Goal: Navigation & Orientation: Find specific page/section

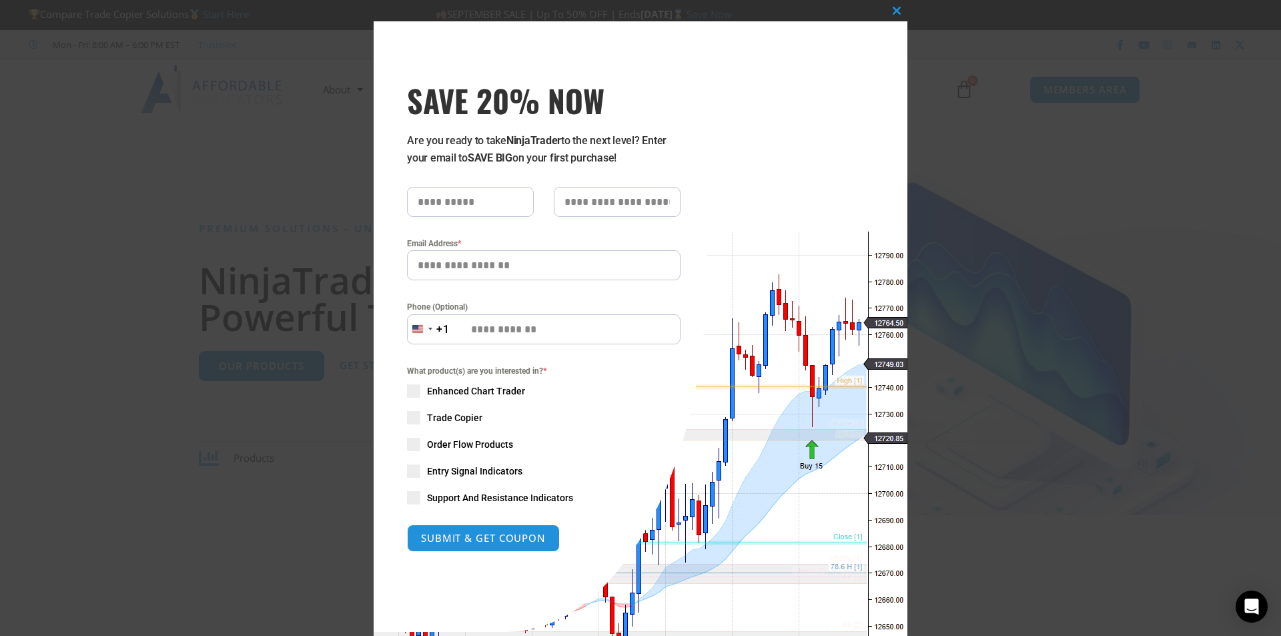
click at [888, 12] on span "SAVE 20% NOW popup" at bounding box center [896, 11] width 21 height 8
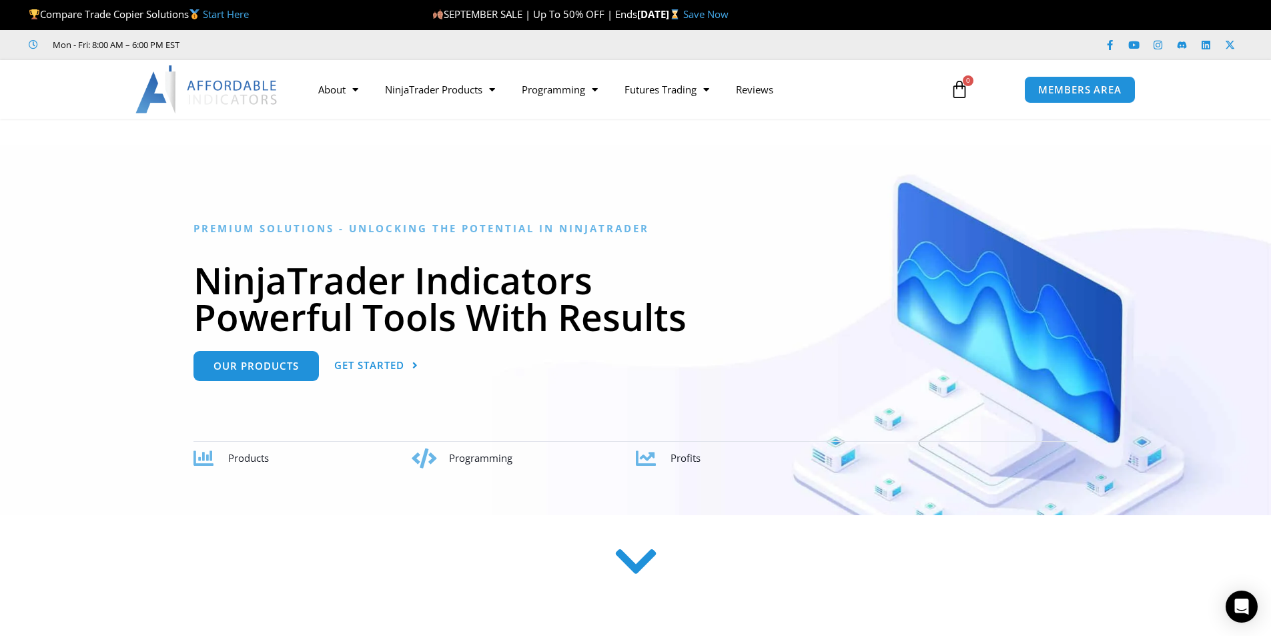
click at [231, 14] on link "Start Here" at bounding box center [226, 13] width 46 height 13
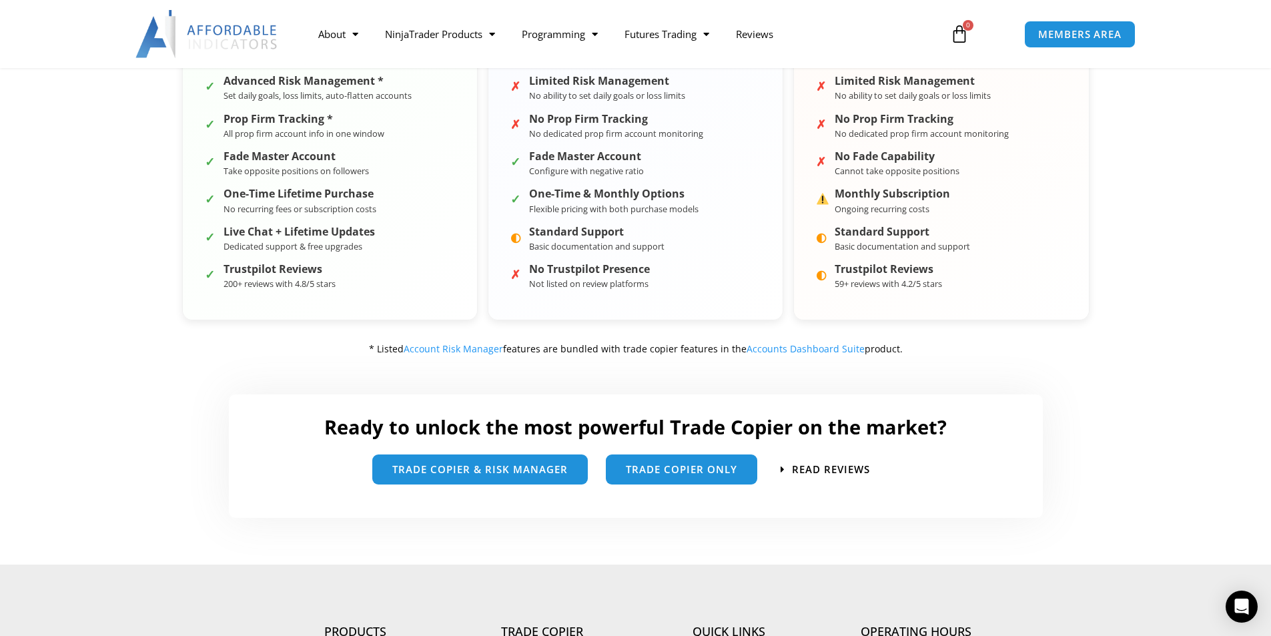
scroll to position [534, 0]
